Goal: Find specific page/section: Find specific page/section

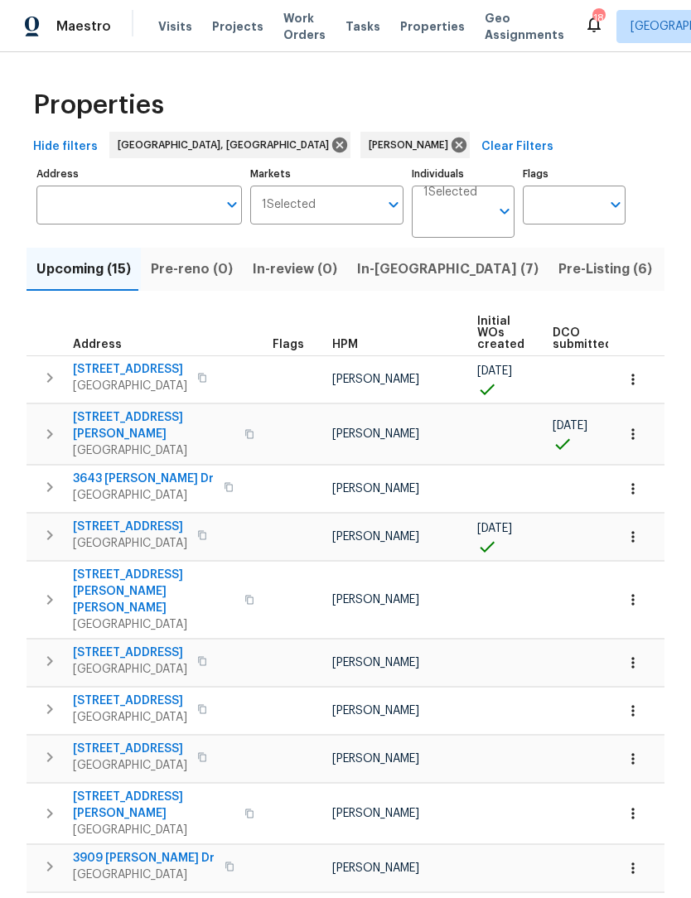
click at [558, 272] on span "Pre-Listing (6)" at bounding box center [605, 269] width 94 height 23
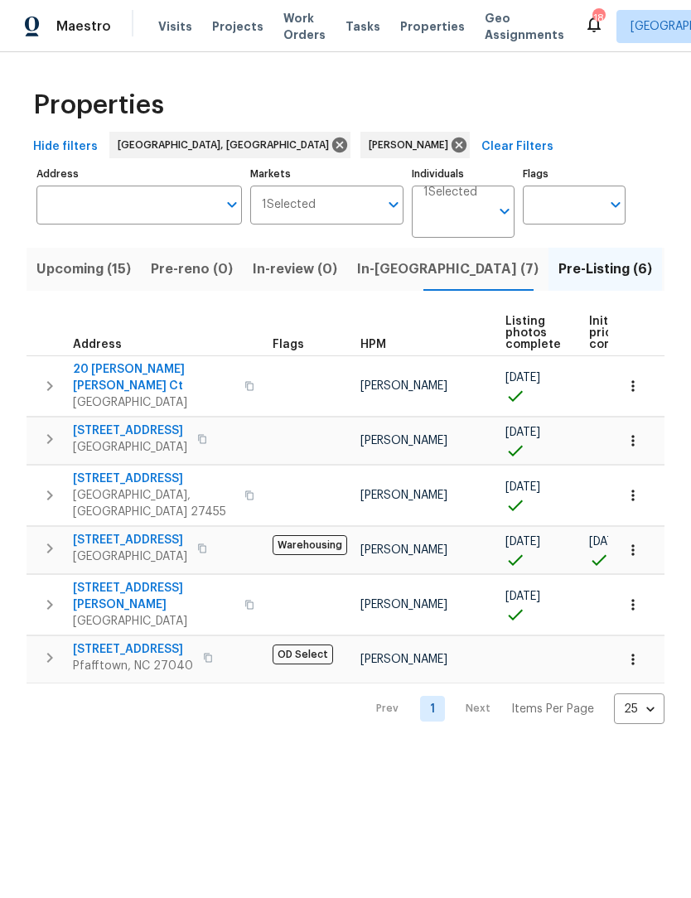
click at [130, 641] on span "[STREET_ADDRESS]" at bounding box center [133, 649] width 120 height 17
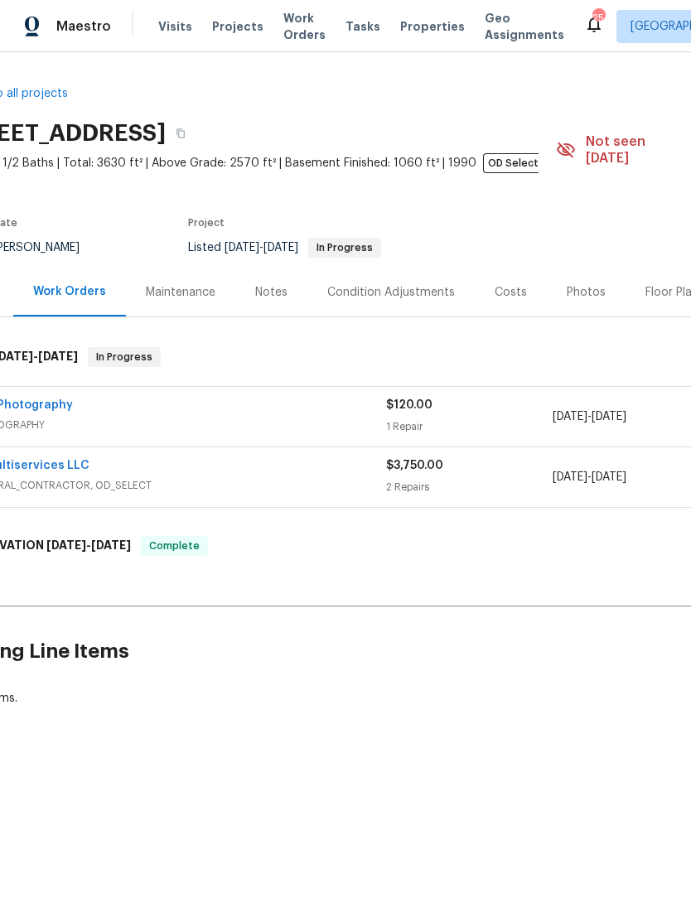
scroll to position [0, 125]
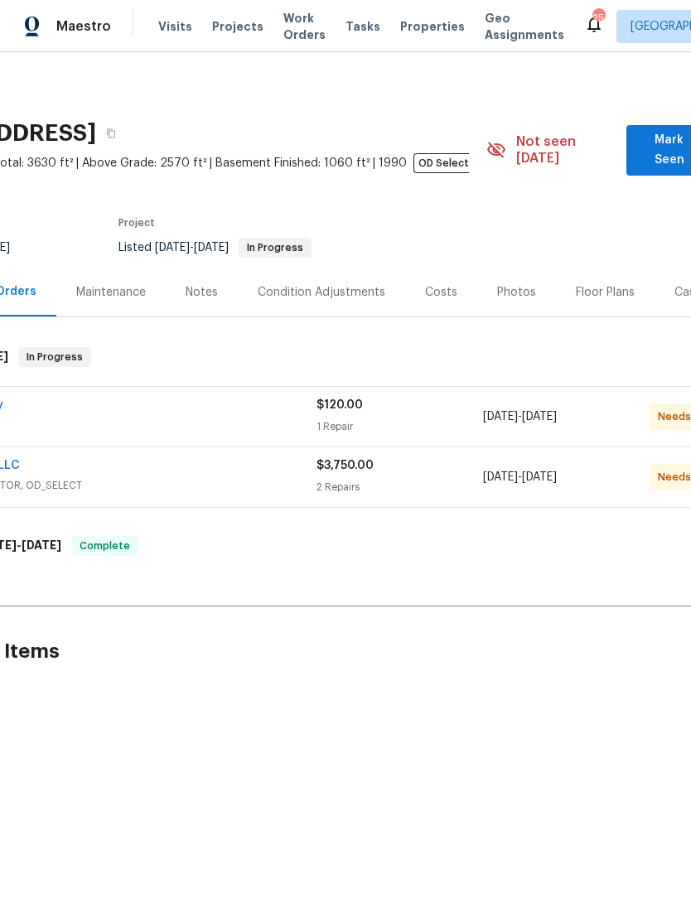
click at [508, 284] on div "Photos" at bounding box center [516, 292] width 39 height 17
